Goal: Task Accomplishment & Management: Use online tool/utility

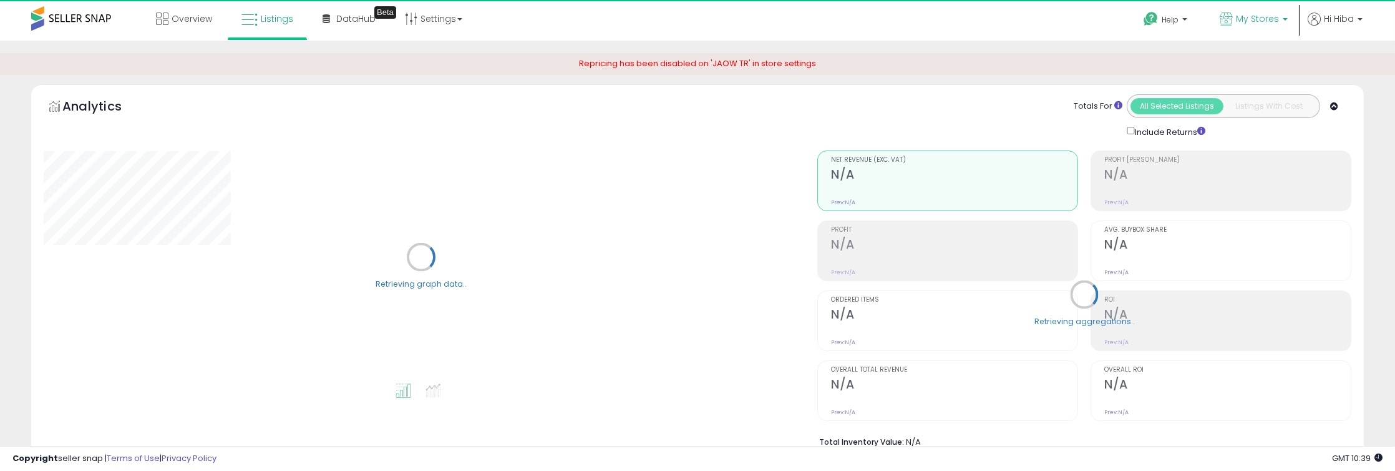
click at [1256, 11] on link "My Stores" at bounding box center [1254, 20] width 87 height 41
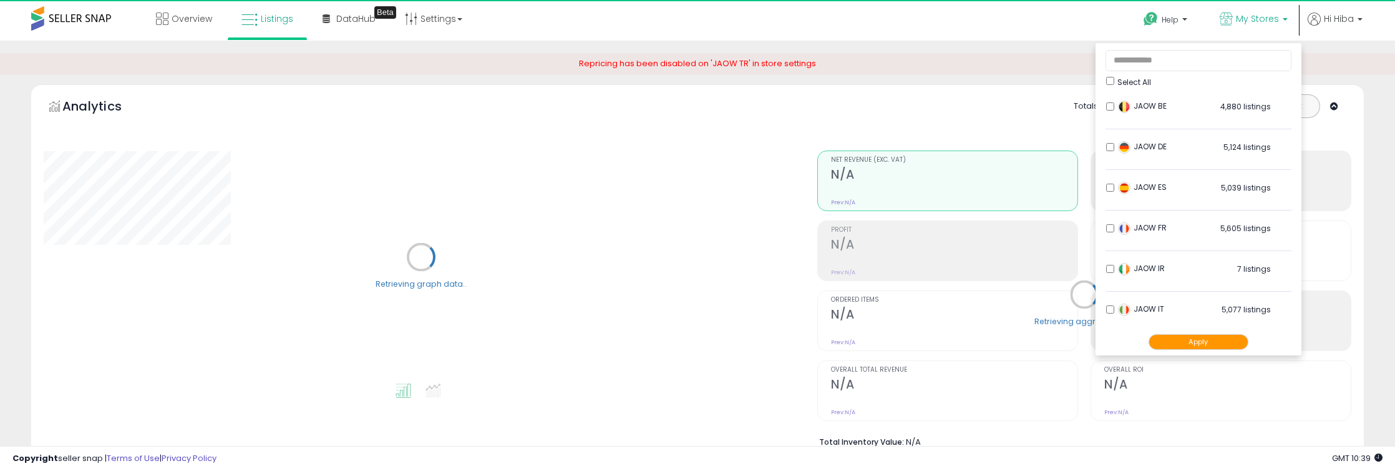
click at [1200, 342] on button "Apply" at bounding box center [1199, 342] width 100 height 16
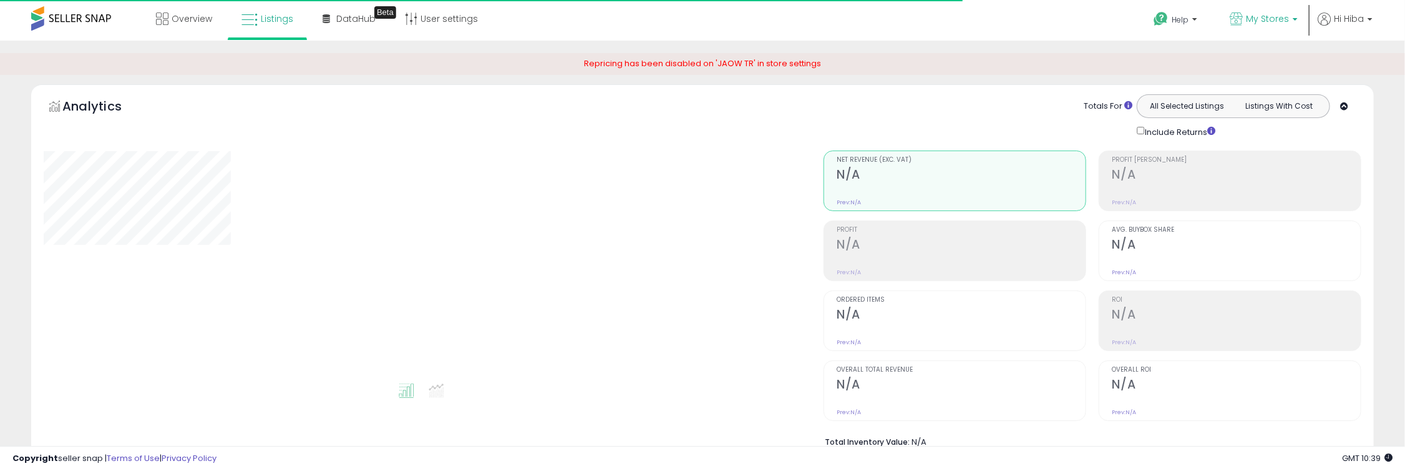
click at [1251, 22] on span "My Stores" at bounding box center [1267, 18] width 43 height 12
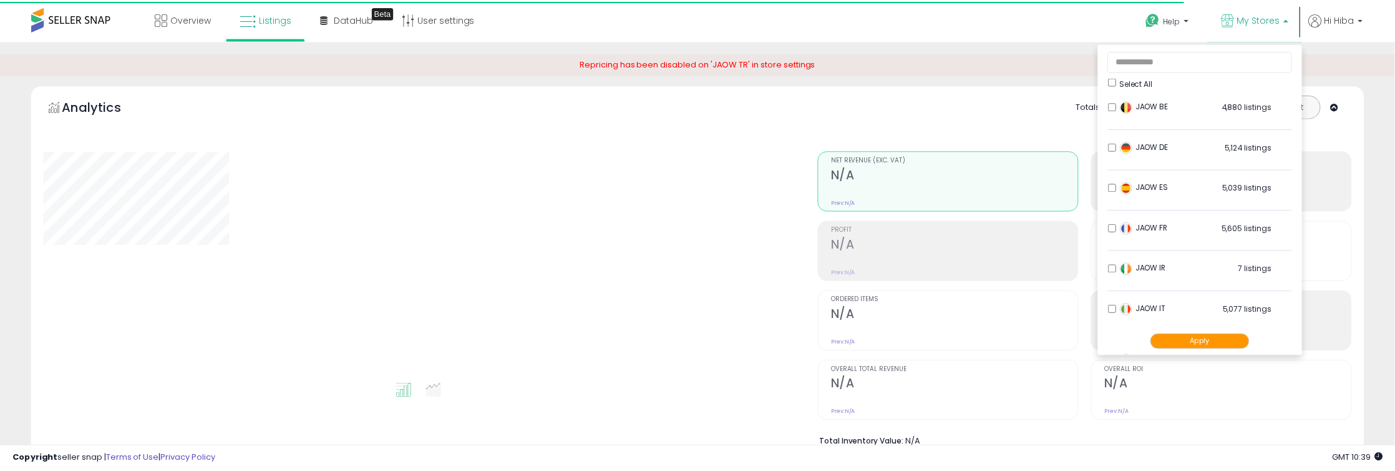
scroll to position [207, 0]
click at [1386, 164] on div "**********" at bounding box center [702, 475] width 1393 height 844
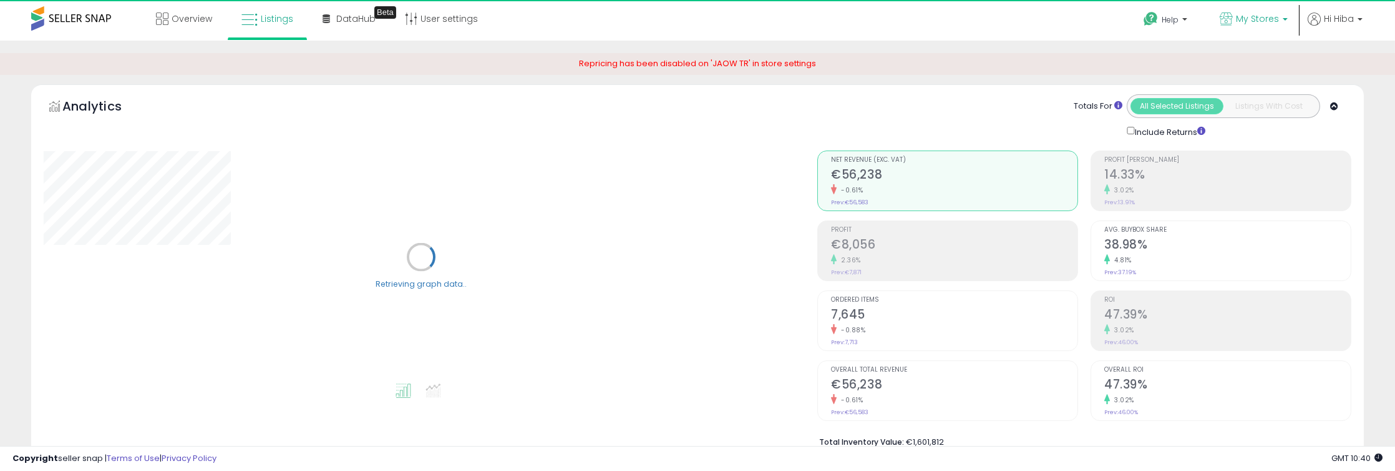
click at [1247, 20] on span "My Stores" at bounding box center [1257, 18] width 43 height 12
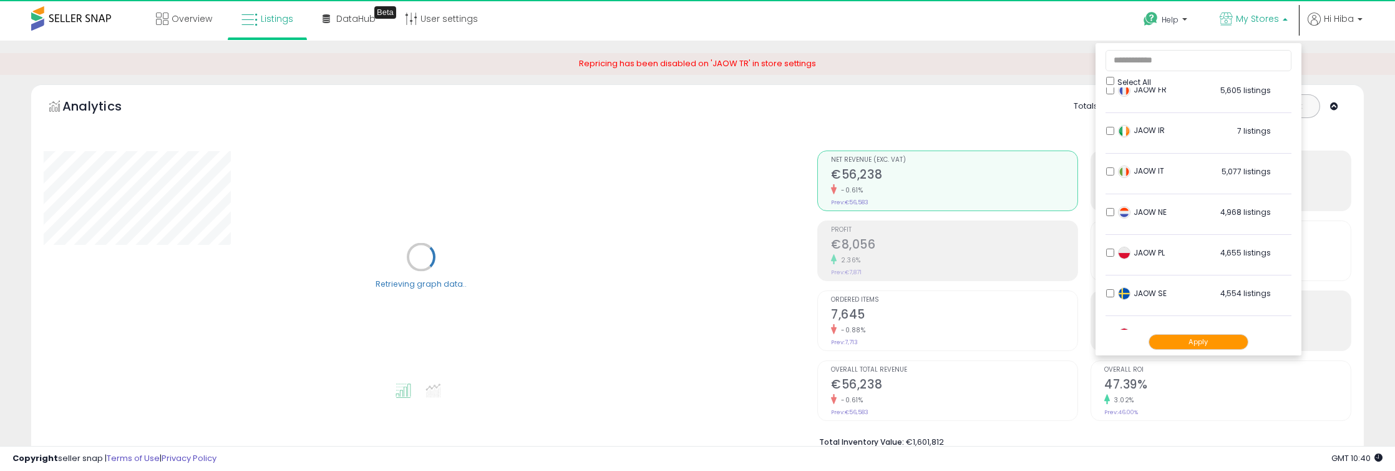
scroll to position [138, 0]
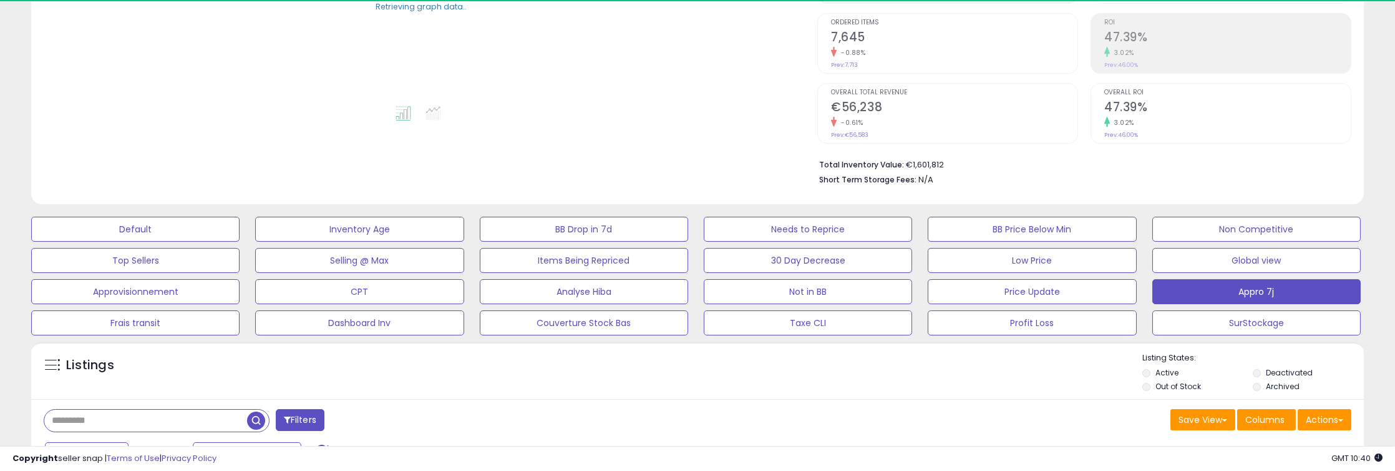
scroll to position [416, 0]
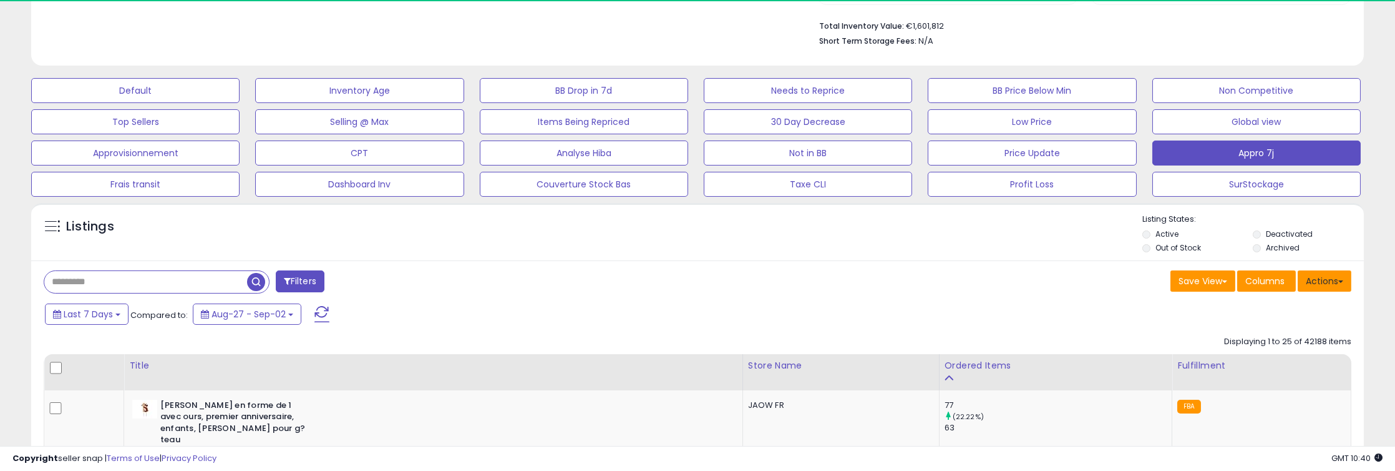
click at [1331, 283] on button "Actions" at bounding box center [1325, 280] width 54 height 21
click at [1265, 356] on link "Export All Columns" at bounding box center [1274, 360] width 137 height 19
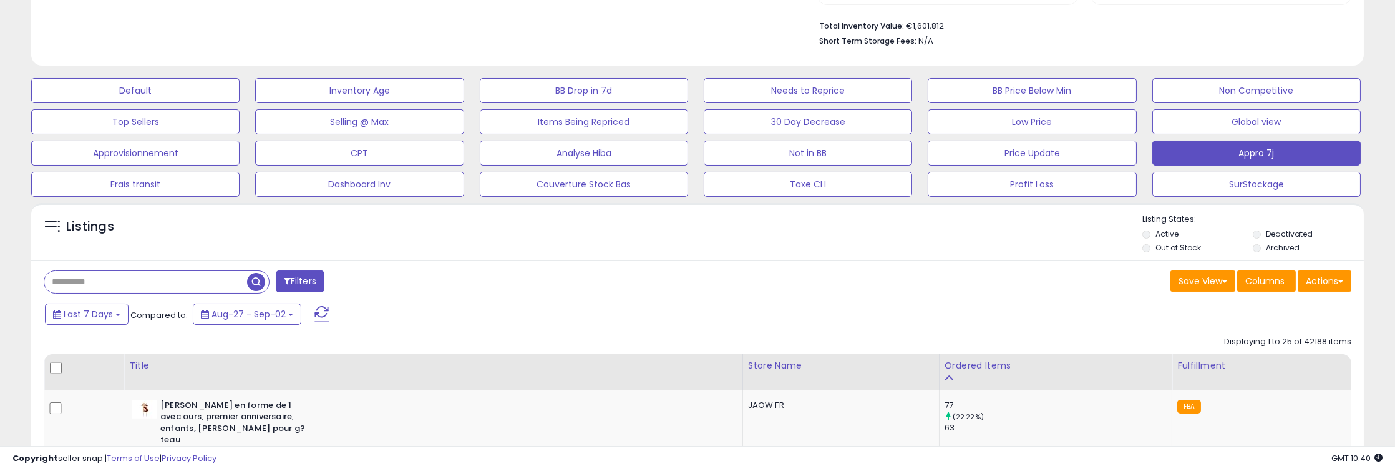
scroll to position [255, 774]
